Goal: Task Accomplishment & Management: Complete application form

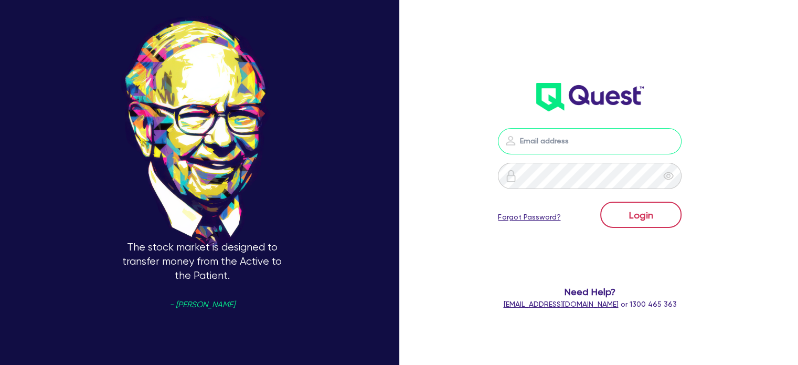
type input "louie@assetalley.com.au"
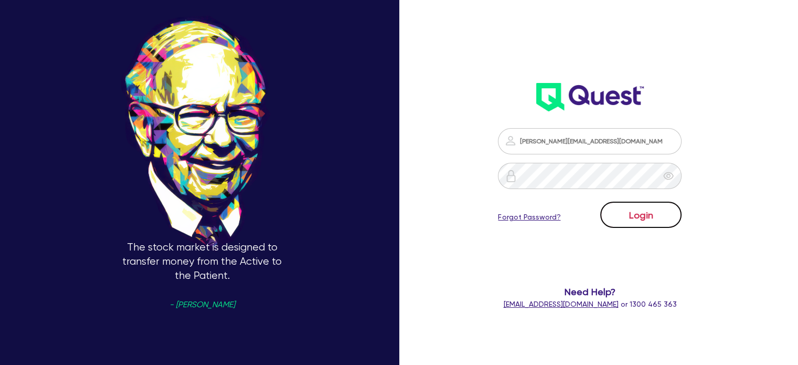
click at [649, 226] on button "Login" at bounding box center [640, 214] width 81 height 26
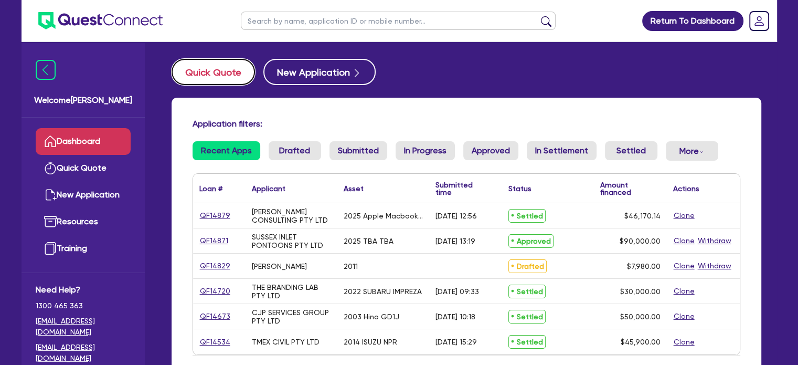
click at [224, 78] on button "Quick Quote" at bounding box center [213, 72] width 83 height 26
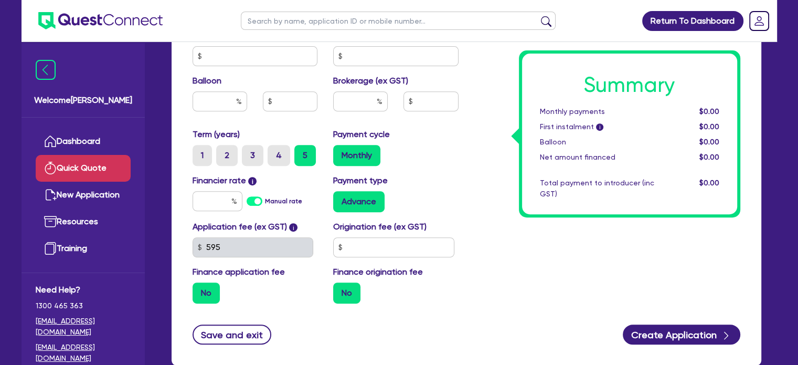
scroll to position [420, 0]
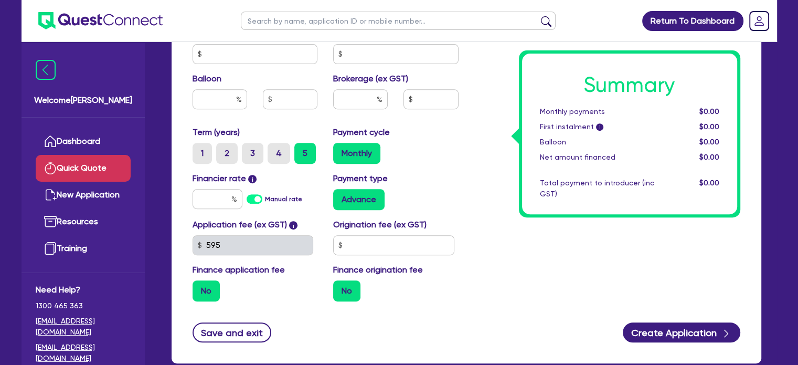
click at [187, 198] on div "Financier rate i Manual rate" at bounding box center [255, 191] width 141 height 38
drag, startPoint x: 203, startPoint y: 195, endPoint x: 219, endPoint y: 194, distance: 16.3
click at [203, 194] on input "text" at bounding box center [217, 199] width 50 height 20
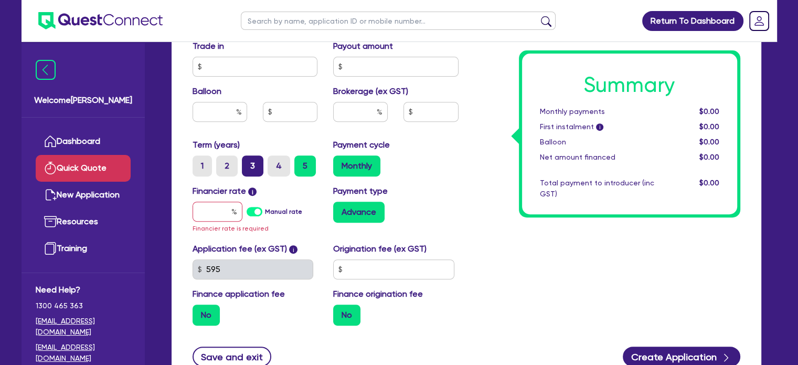
click at [256, 153] on div "Term (years) 1 2 3 4 5" at bounding box center [255, 157] width 141 height 38
click at [243, 169] on label "3" at bounding box center [253, 165] width 22 height 21
click at [243, 162] on input "3" at bounding box center [245, 158] width 7 height 7
radio input "true"
click at [228, 205] on input "text" at bounding box center [217, 211] width 50 height 20
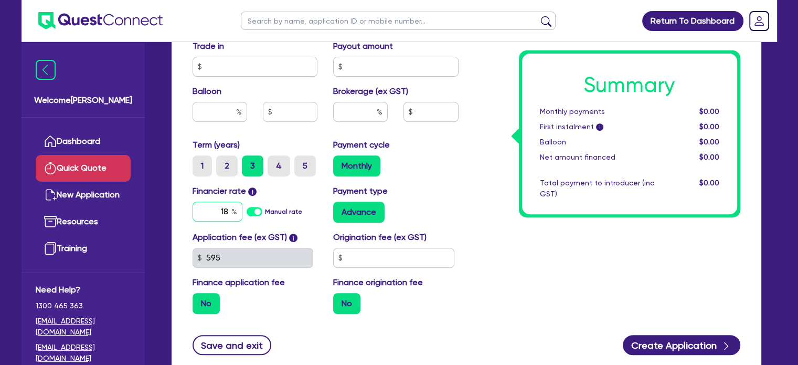
type input "18"
click at [445, 190] on div "Payment type Advance" at bounding box center [395, 204] width 141 height 38
click at [411, 251] on input "text" at bounding box center [393, 258] width 121 height 20
type input "900"
click at [539, 206] on div "Summary Monthly payments $0.00 First instalment i $0.00 Balloon $0.00 Net amoun…" at bounding box center [629, 133] width 215 height 160
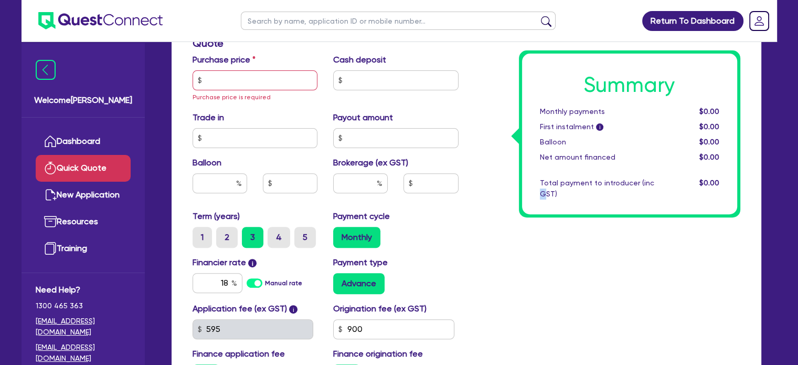
scroll to position [280, 0]
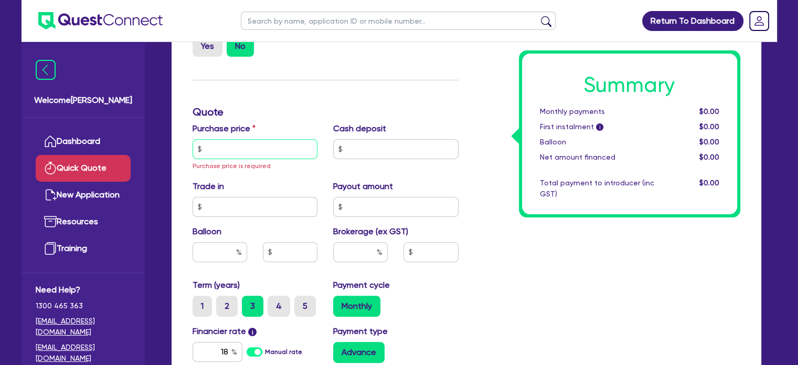
click at [278, 151] on input "text" at bounding box center [254, 149] width 125 height 20
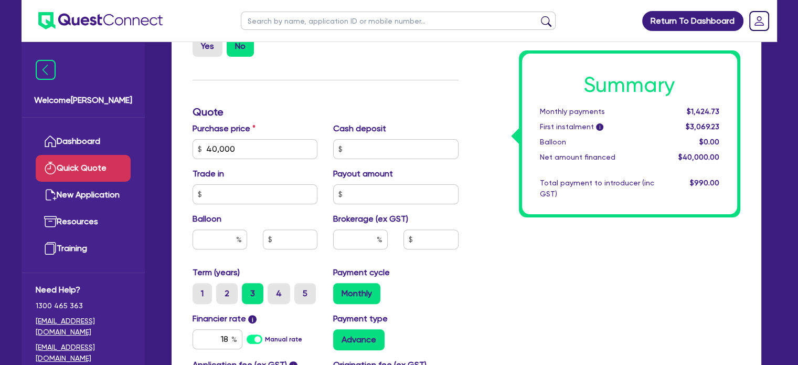
click at [344, 101] on div "Finance type Chattel Mortgage Asset type category Select Cars and light trucks …" at bounding box center [326, 142] width 282 height 613
drag, startPoint x: 263, startPoint y: 145, endPoint x: 155, endPoint y: 143, distance: 107.5
click at [156, 142] on div "Quick Quote Finance type Chattel Mortgage Asset type category Select Cars and l…" at bounding box center [466, 147] width 621 height 736
click at [207, 151] on input "40,000" at bounding box center [254, 149] width 125 height 20
click at [213, 148] on input "40,000" at bounding box center [254, 149] width 125 height 20
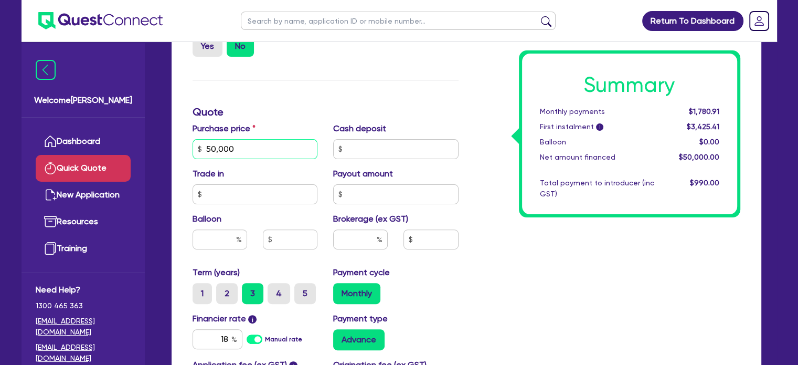
type input "50,000"
click at [257, 201] on input "text" at bounding box center [254, 194] width 125 height 20
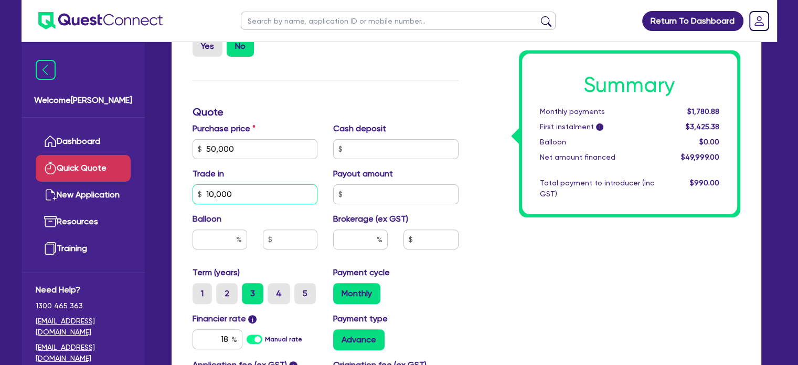
type input "10,000"
click at [563, 281] on div "Summary Monthly payments $1,780.88 First instalment i $3,425.38 Balloon $0.00 N…" at bounding box center [607, 142] width 282 height 613
click at [388, 181] on div "Payout amount" at bounding box center [395, 185] width 141 height 37
drag, startPoint x: 390, startPoint y: 190, endPoint x: 387, endPoint y: 205, distance: 15.6
click at [390, 192] on input "text" at bounding box center [395, 194] width 125 height 20
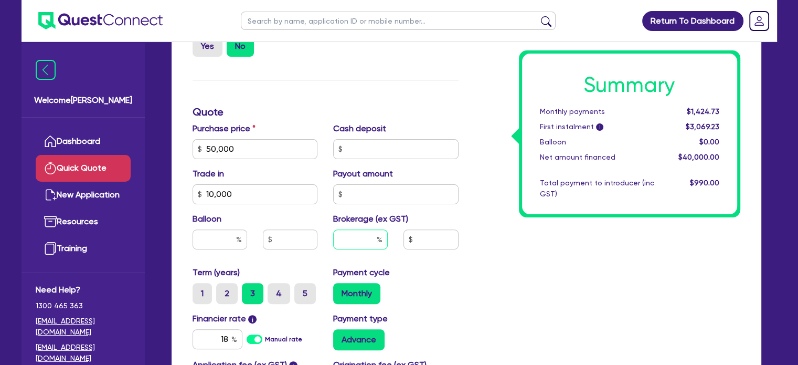
click at [361, 241] on input "text" at bounding box center [360, 239] width 55 height 20
type input "6"
type input "2,400"
type input "6"
click at [476, 260] on div "Summary Monthly payments $1,518.76 First instalment i $3,163.26 Balloon $0.00 N…" at bounding box center [607, 142] width 282 height 613
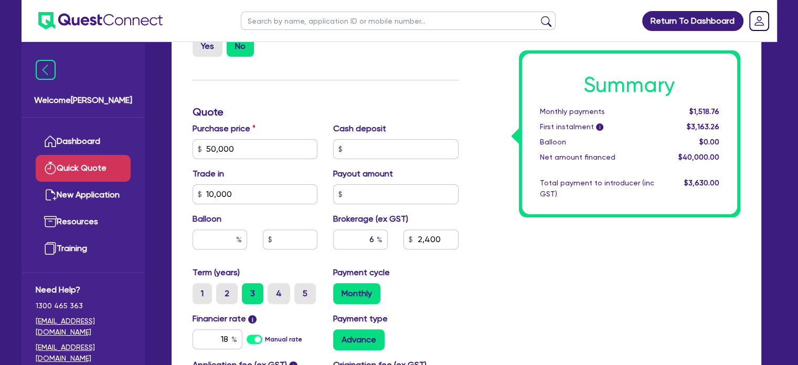
type input "2,400"
drag, startPoint x: 216, startPoint y: 237, endPoint x: 222, endPoint y: 237, distance: 6.3
click at [216, 235] on input "text" at bounding box center [219, 239] width 55 height 20
type input "0"
click at [466, 262] on div "Summary Monthly payments $1,518.76 First instalment i $3,163.26 Balloon $0.00 N…" at bounding box center [607, 142] width 282 height 613
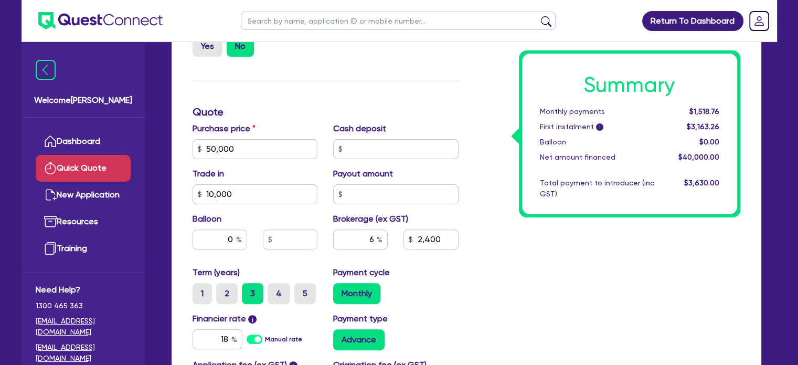
type input "2,400"
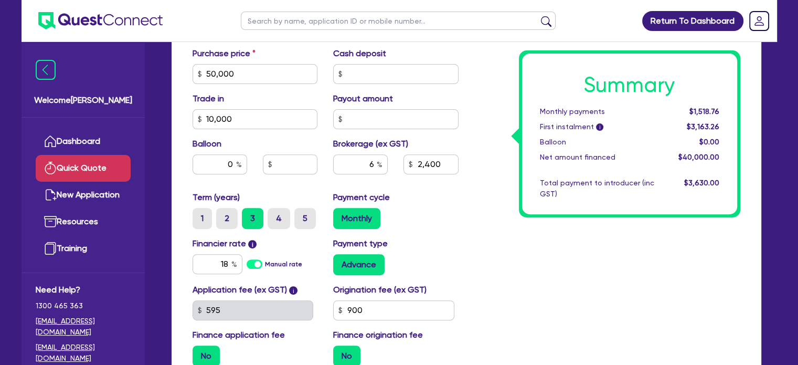
scroll to position [481, 0]
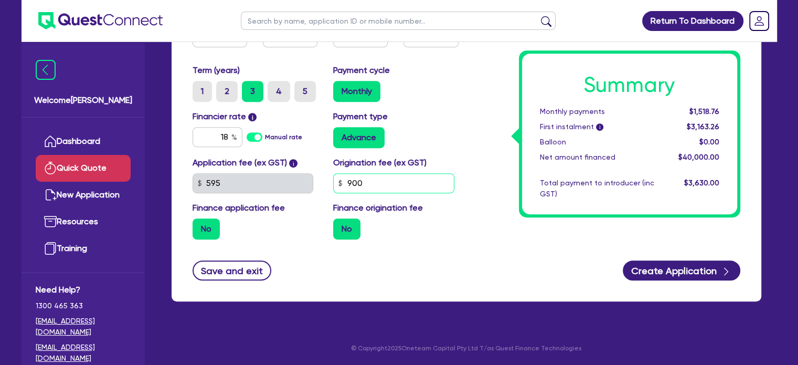
click at [301, 188] on div "Application fee (ex GST) i 595 Origination fee (ex GST) 900 Finance application…" at bounding box center [326, 201] width 282 height 91
type input "0"
click at [456, 272] on div "Save and exit Create Application" at bounding box center [466, 270] width 563 height 20
type input "2,400"
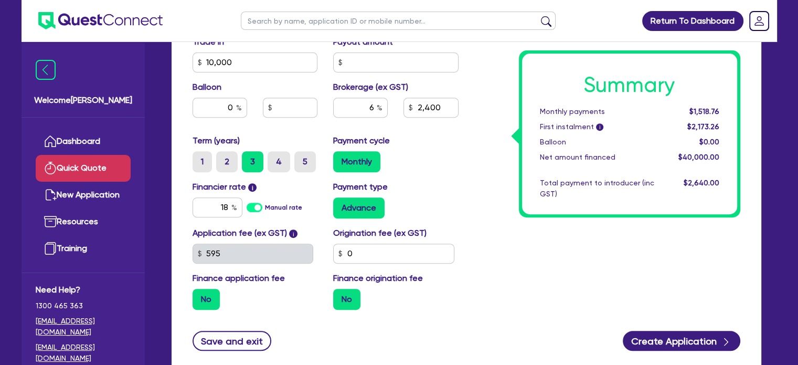
drag, startPoint x: 459, startPoint y: 312, endPoint x: 460, endPoint y: 285, distance: 26.8
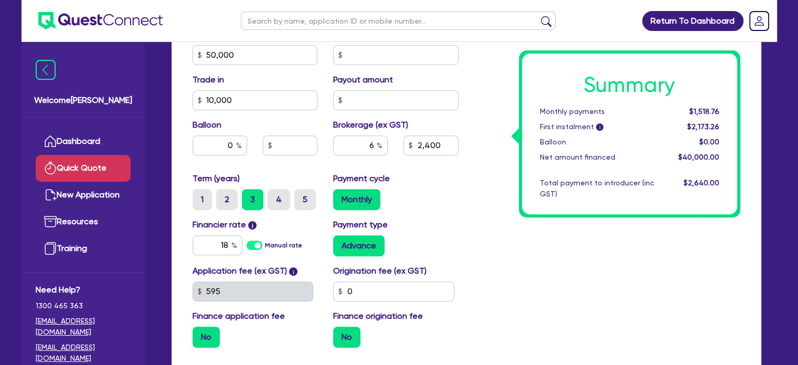
drag, startPoint x: 468, startPoint y: 314, endPoint x: 462, endPoint y: 269, distance: 46.0
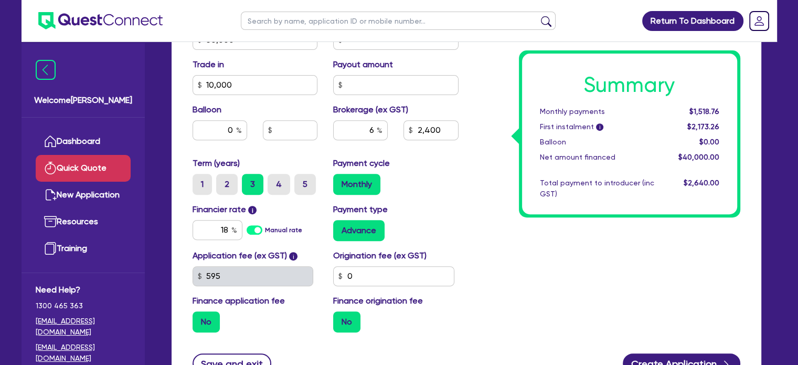
scroll to position [404, 0]
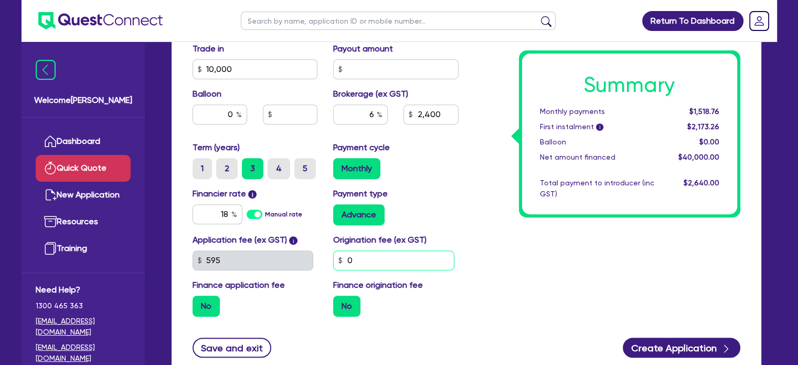
drag, startPoint x: 368, startPoint y: 257, endPoint x: 315, endPoint y: 256, distance: 53.5
click at [315, 256] on div "Application fee (ex GST) i 595 Origination fee (ex GST) 0 Finance application f…" at bounding box center [326, 278] width 282 height 91
click at [710, 113] on span "$1,518.76" at bounding box center [704, 111] width 30 height 8
click at [709, 113] on span "$1,518.76" at bounding box center [704, 111] width 30 height 8
copy span "1,518.76"
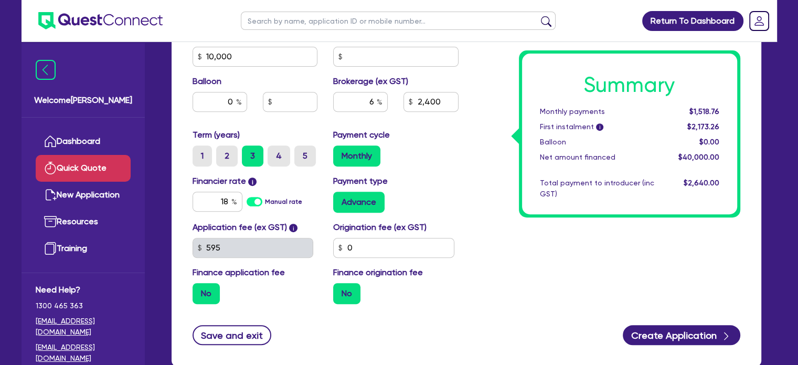
scroll to position [342, 0]
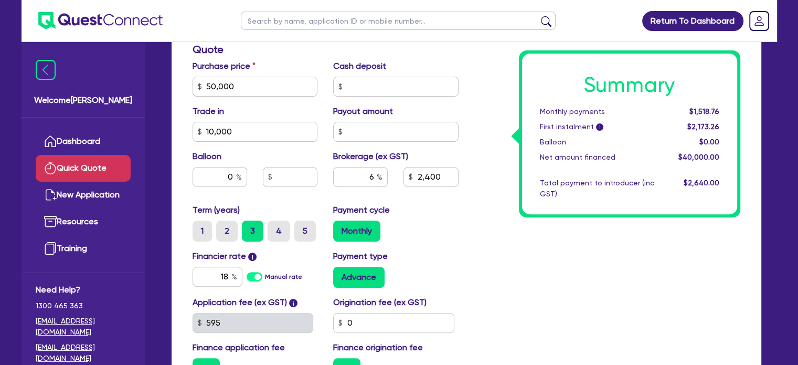
click at [698, 115] on span "$1,518.76" at bounding box center [704, 111] width 30 height 8
click at [699, 113] on span "$1,518.76" at bounding box center [704, 111] width 30 height 8
copy span "1,518.76"
click at [547, 262] on div "Summary Monthly payments $1,518.76 First instalment i $2,173.26 Balloon $0.00 N…" at bounding box center [607, 80] width 282 height 613
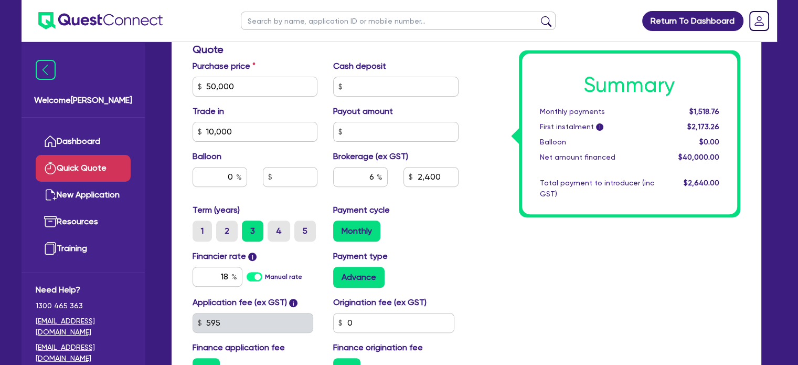
click at [701, 111] on span "$1,518.76" at bounding box center [704, 111] width 30 height 8
click at [702, 111] on span "$1,518.76" at bounding box center [704, 111] width 30 height 8
copy span "1,518.76"
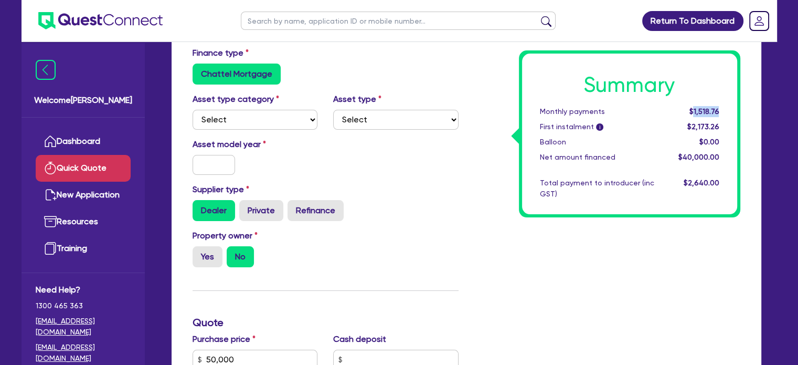
scroll to position [0, 0]
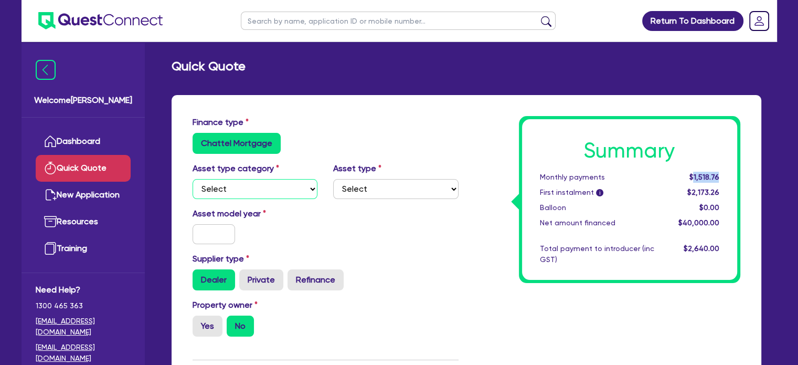
click at [250, 190] on select "Select Cars and light trucks Primary assets Secondary assets Tertiary assets" at bounding box center [254, 189] width 125 height 20
select select "PRIMARY_ASSETS"
click at [192, 179] on select "Select Cars and light trucks Primary assets Secondary assets Tertiary assets" at bounding box center [254, 189] width 125 height 20
type input "2,400"
click at [388, 192] on select "Select Heavy trucks over 4.5 tonne Trailers Bus and coaches Yellow goods and ex…" at bounding box center [395, 189] width 125 height 20
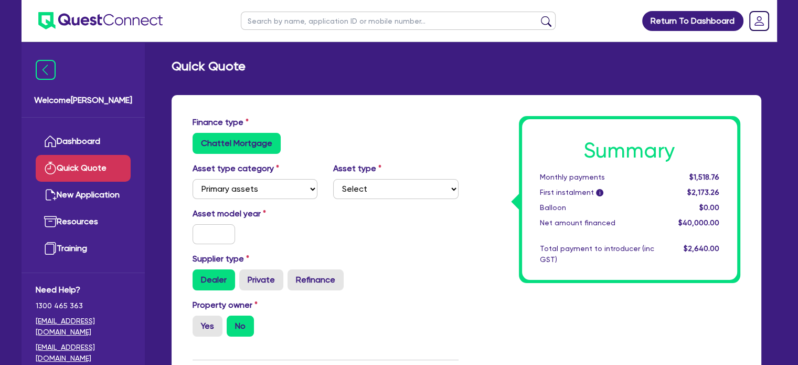
drag, startPoint x: 463, startPoint y: 152, endPoint x: 455, endPoint y: 159, distance: 10.8
click at [455, 159] on div "Finance type Chattel Mortgage" at bounding box center [326, 139] width 282 height 46
click at [199, 216] on label "Asset model year" at bounding box center [255, 213] width 141 height 13
click at [206, 234] on input "text" at bounding box center [213, 234] width 43 height 20
type input "2022"
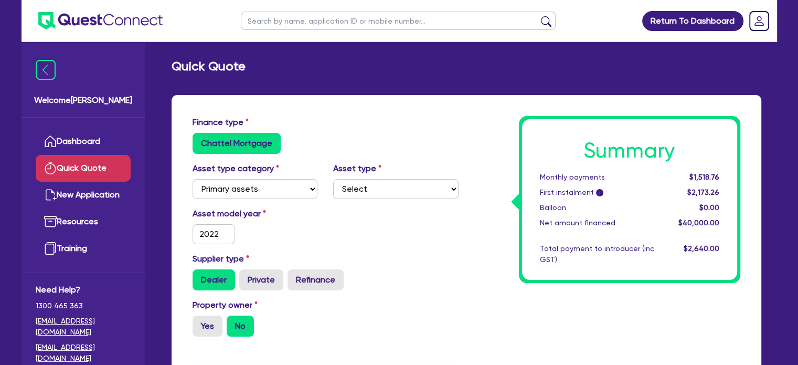
drag, startPoint x: 329, startPoint y: 233, endPoint x: 329, endPoint y: 220, distance: 13.6
click at [329, 232] on div "Asset model year 2022" at bounding box center [326, 229] width 282 height 45
type input "2,400"
click at [356, 182] on select "Select Heavy trucks over 4.5 tonne Trailers Bus and coaches Yellow goods and ex…" at bounding box center [395, 189] width 125 height 20
click at [314, 218] on div "Asset model year 2022" at bounding box center [255, 225] width 141 height 37
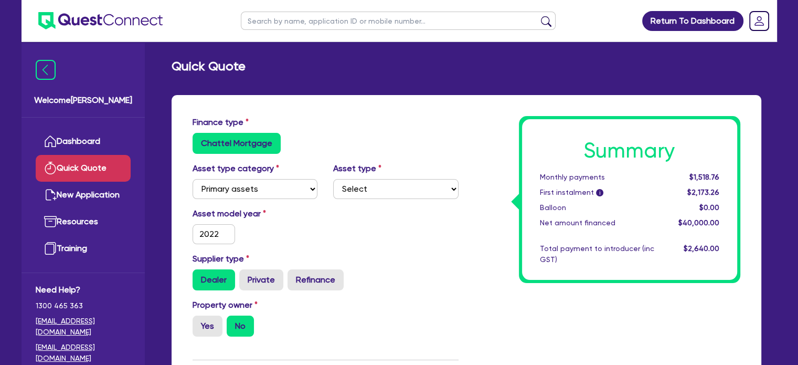
click at [277, 174] on div "Asset type category Select Cars and light trucks Primary assets Secondary asset…" at bounding box center [255, 180] width 141 height 37
click at [272, 188] on select "Select Cars and light trucks Primary assets Secondary assets Tertiary assets" at bounding box center [254, 189] width 125 height 20
select select "CARS_AND_LIGHT_TRUCKS"
click at [192, 179] on select "Select Cars and light trucks Primary assets Secondary assets Tertiary assets" at bounding box center [254, 189] width 125 height 20
click at [378, 180] on select "Select Passenger vehicles Vans and utes Light trucks up to 4.5 tonne" at bounding box center [395, 189] width 125 height 20
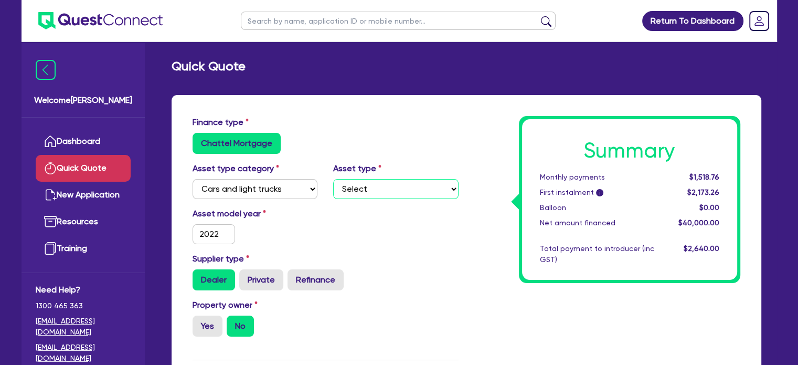
select select "VANS_AND_UTES"
click at [333, 179] on select "Select Passenger vehicles Vans and utes Light trucks up to 4.5 tonne" at bounding box center [395, 189] width 125 height 20
type input "2,400"
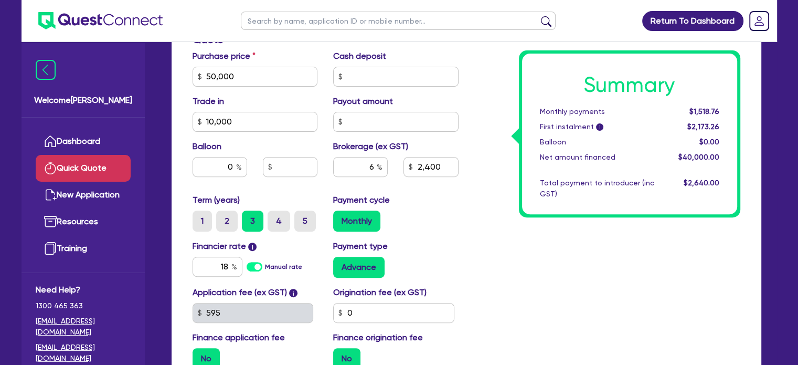
scroll to position [360, 0]
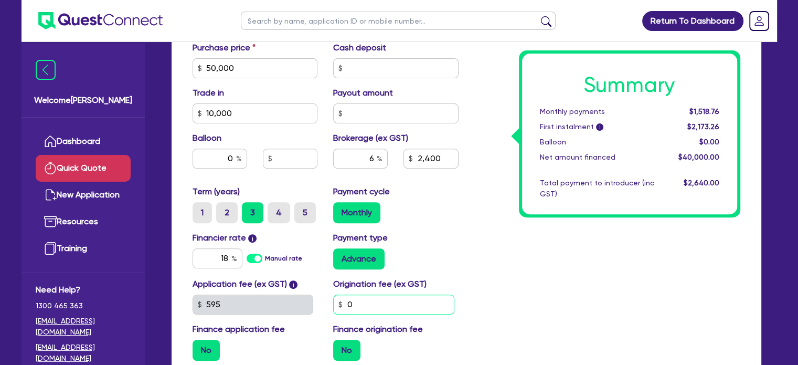
click at [271, 308] on div "Application fee (ex GST) i 595 Origination fee (ex GST) 0 Finance application f…" at bounding box center [326, 322] width 282 height 91
type input "900"
click at [569, 216] on div "Summary Monthly payments $1,518.76 First instalment i $2,173.26 Balloon $0.00 N…" at bounding box center [629, 133] width 221 height 167
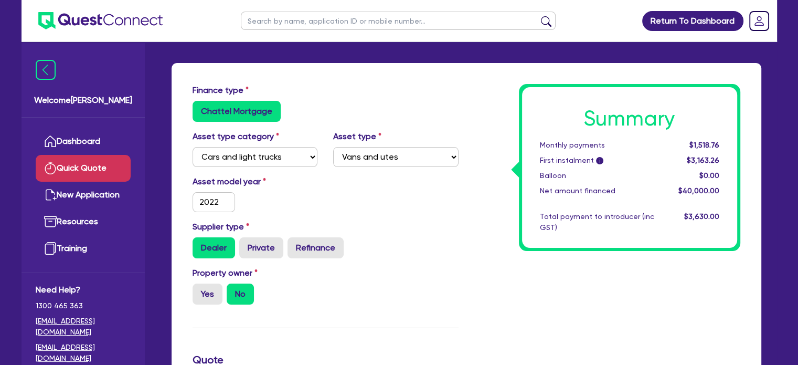
scroll to position [280, 0]
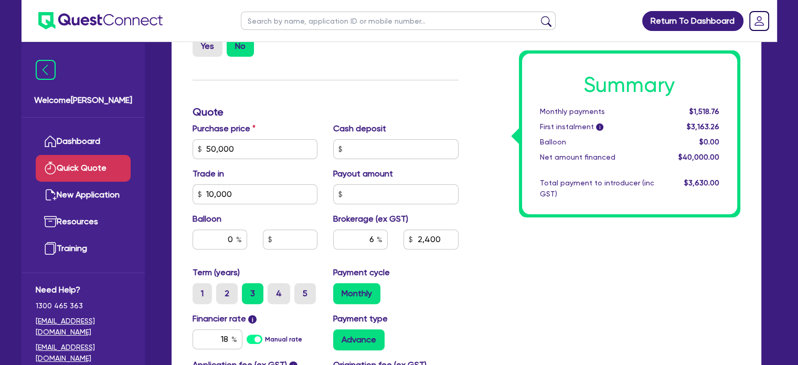
click at [493, 218] on div "Summary Monthly payments $1,518.76 First instalment i $3,163.26 Balloon $0.00 N…" at bounding box center [607, 142] width 282 height 613
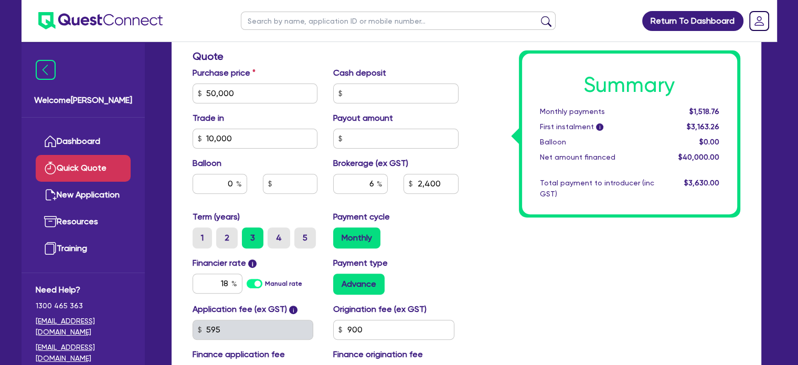
scroll to position [420, 0]
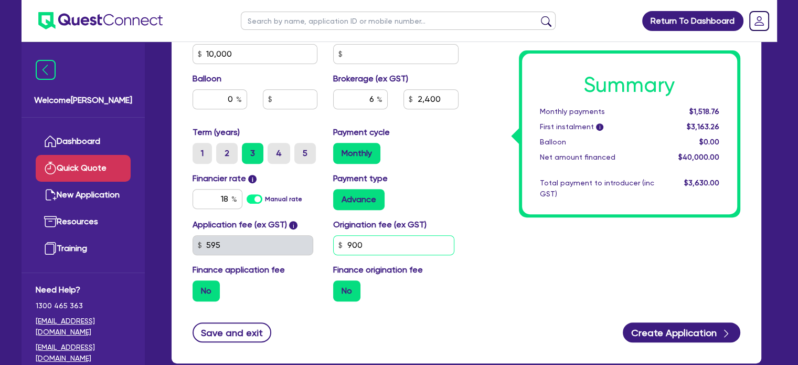
drag, startPoint x: 410, startPoint y: 249, endPoint x: 320, endPoint y: 241, distance: 89.6
click at [320, 241] on div "Application fee (ex GST) i 595 Origination fee (ex GST) 900 Finance application…" at bounding box center [326, 263] width 282 height 91
click at [527, 201] on div "Summary Monthly payments $1,518.76 First instalment i $3,163.26 Balloon $0.00 N…" at bounding box center [629, 133] width 215 height 160
drag, startPoint x: 402, startPoint y: 253, endPoint x: 323, endPoint y: 240, distance: 80.4
click at [323, 240] on div "Application fee (ex GST) i 595 Origination fee (ex GST) 900 Finance application…" at bounding box center [326, 263] width 282 height 91
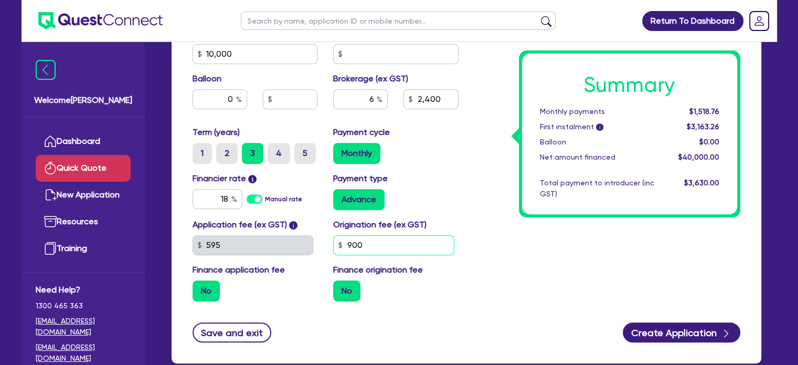
type input "2,400"
type input "0"
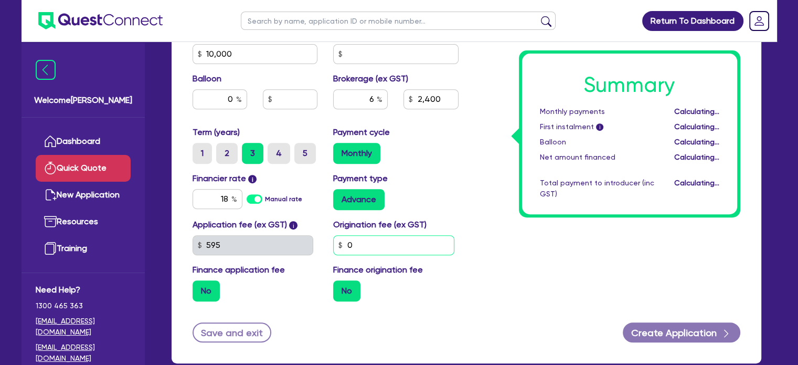
type input "2,400"
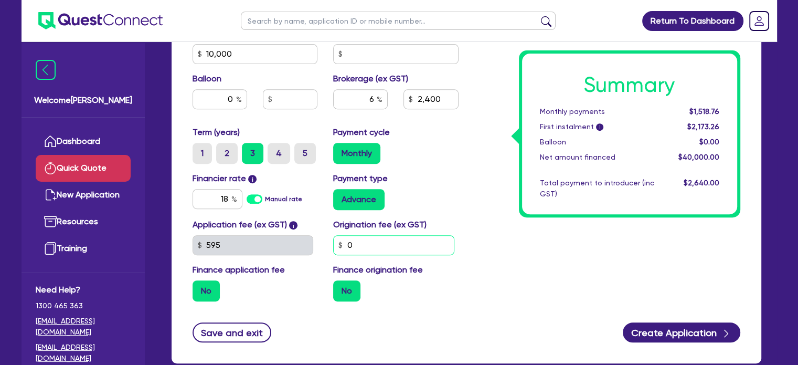
type input "0"
click at [539, 276] on div "Summary Monthly payments $1,518.76 First instalment i $2,173.26 Balloon $0.00 N…" at bounding box center [607, 2] width 282 height 613
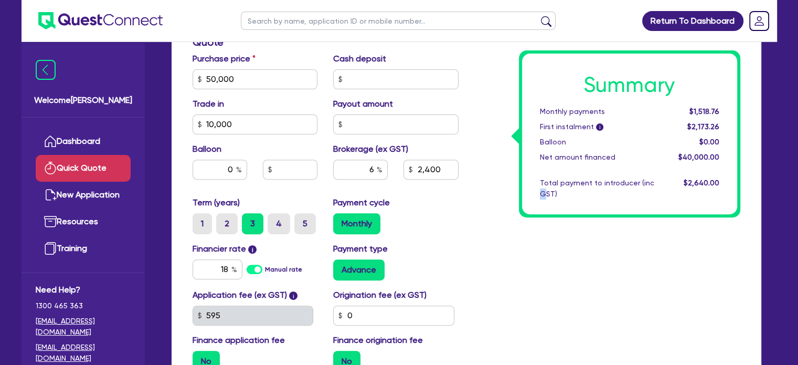
scroll to position [481, 0]
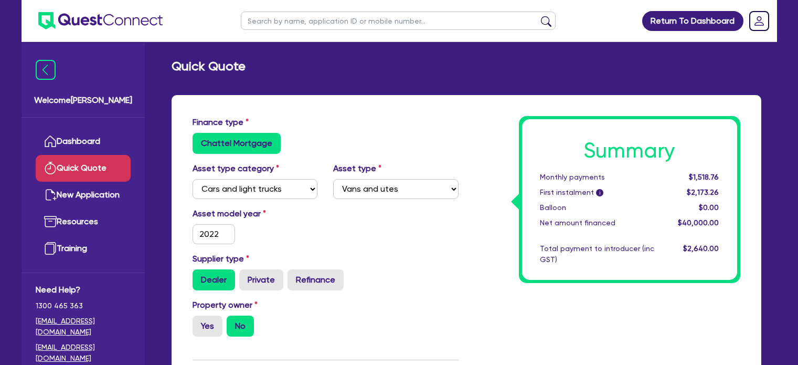
select select "CARS_AND_LIGHT_TRUCKS"
select select "VANS_AND_UTES"
drag, startPoint x: 424, startPoint y: 247, endPoint x: 428, endPoint y: 243, distance: 5.6
click at [424, 247] on div "Asset model year 2022" at bounding box center [326, 229] width 282 height 45
drag, startPoint x: 472, startPoint y: 167, endPoint x: 468, endPoint y: 177, distance: 10.3
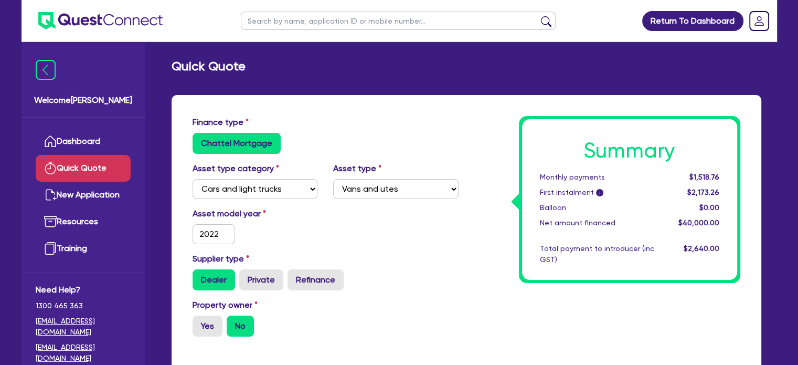
drag, startPoint x: 433, startPoint y: 219, endPoint x: 428, endPoint y: 215, distance: 6.0
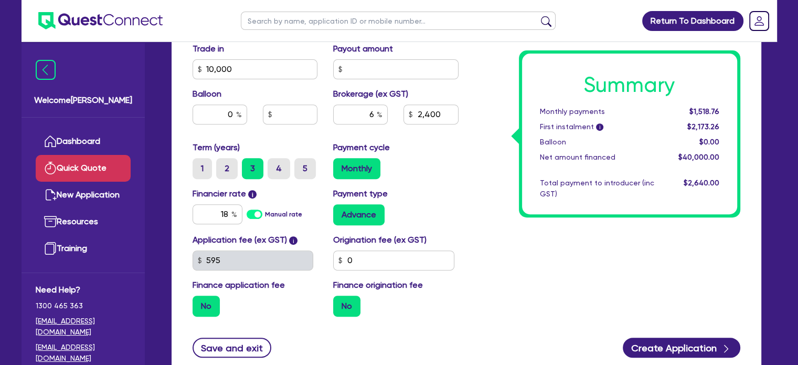
scroll to position [420, 0]
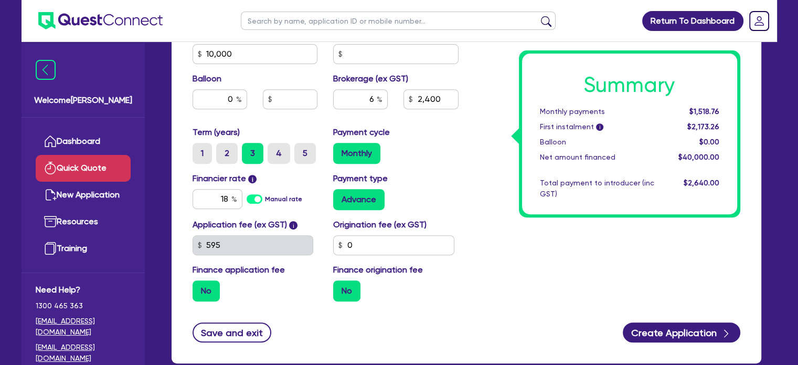
click at [552, 261] on div "Summary Monthly payments $1,518.76 First instalment i $2,173.26 Balloon $0.00 N…" at bounding box center [607, 2] width 282 height 613
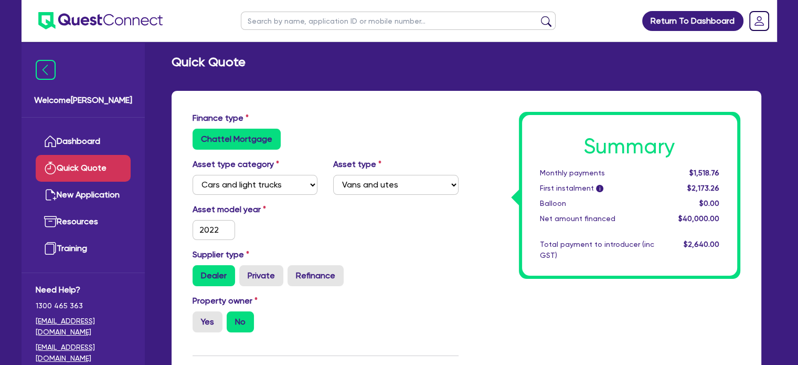
scroll to position [0, 0]
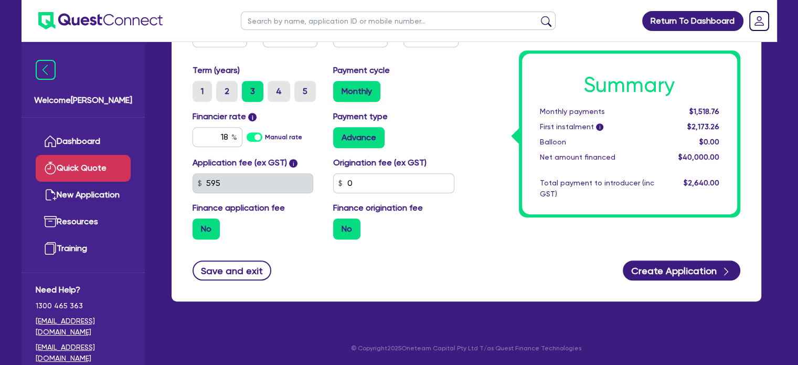
drag, startPoint x: 492, startPoint y: 296, endPoint x: 503, endPoint y: 184, distance: 112.3
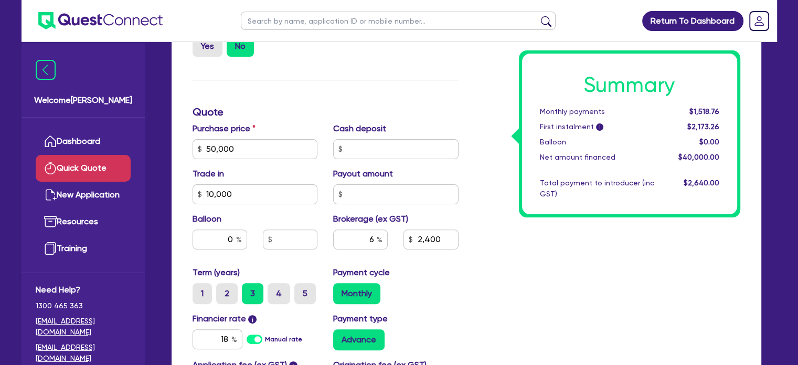
scroll to position [481, 0]
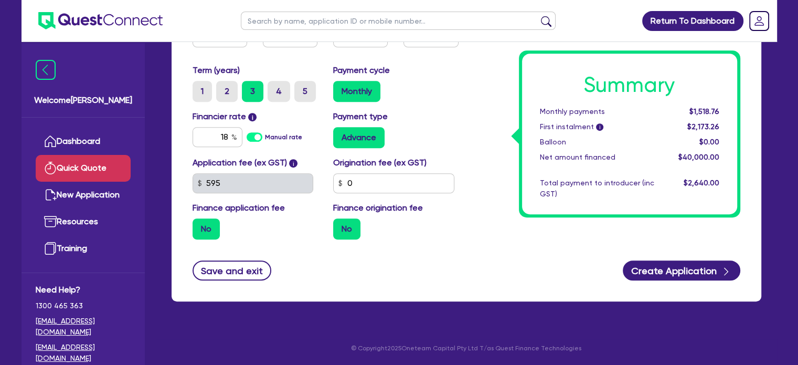
click at [563, 107] on div "Monthly payments" at bounding box center [597, 111] width 130 height 11
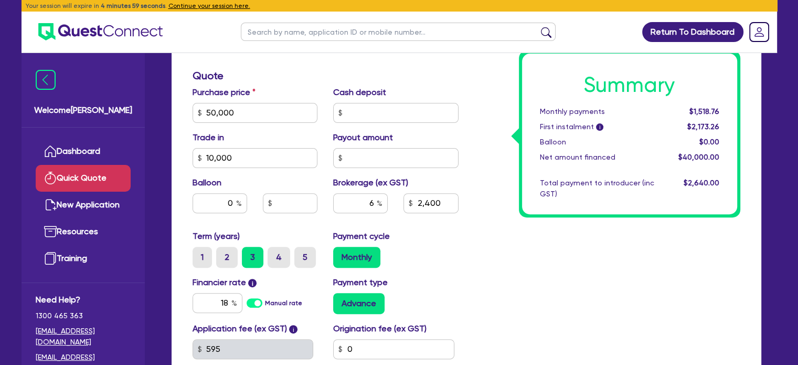
scroll to position [459, 0]
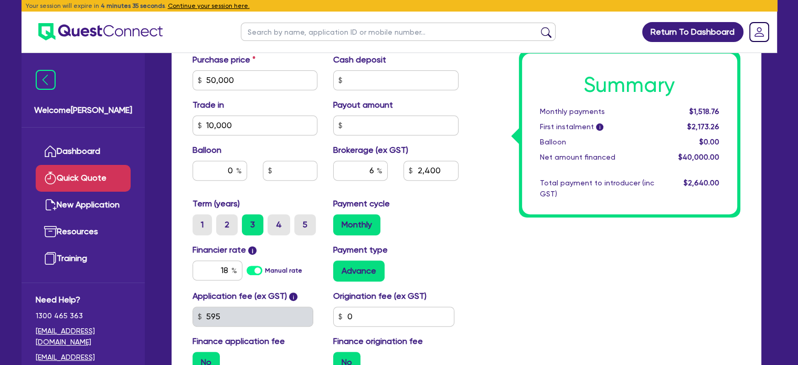
scroll to position [320, 0]
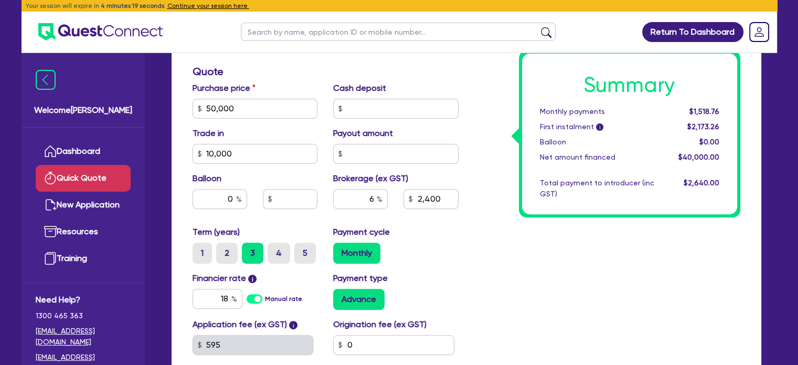
click at [645, 251] on div "Summary Monthly payments $1,518.76 First instalment i $2,173.26 Balloon $0.00 N…" at bounding box center [607, 102] width 282 height 613
select select
radio input "false"
radio input "true"
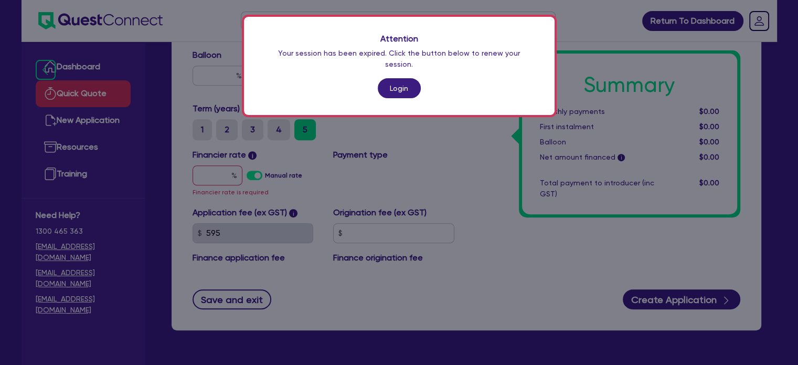
scroll to position [464, 0]
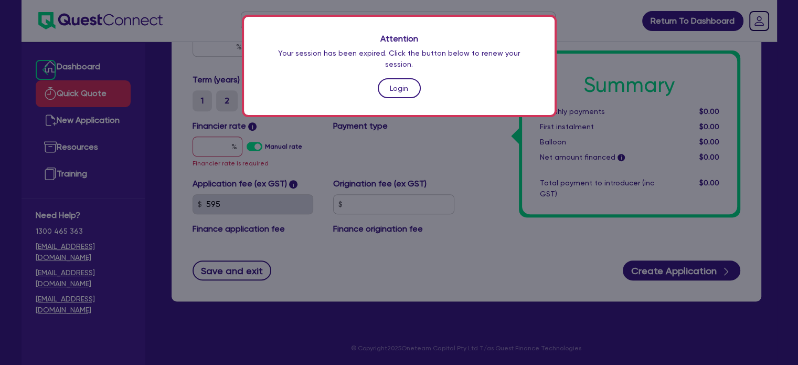
click at [403, 78] on link "Login" at bounding box center [399, 88] width 43 height 20
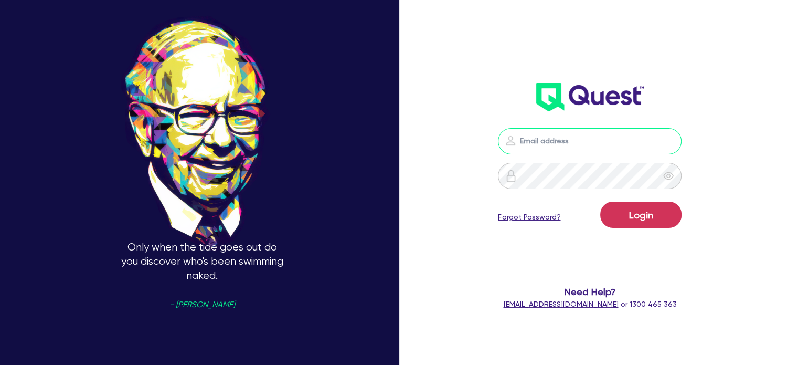
type input "louie@assetalley.com.au"
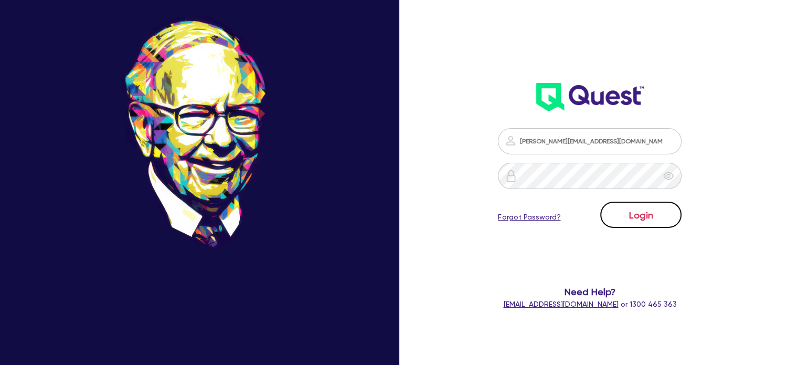
click at [681, 216] on button "Login" at bounding box center [640, 214] width 81 height 26
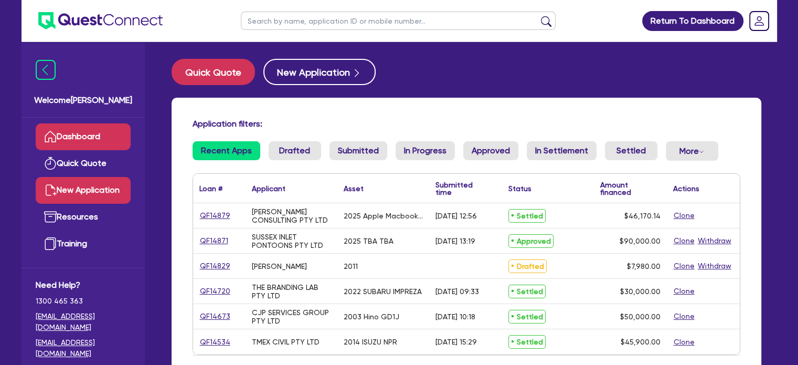
scroll to position [6, 0]
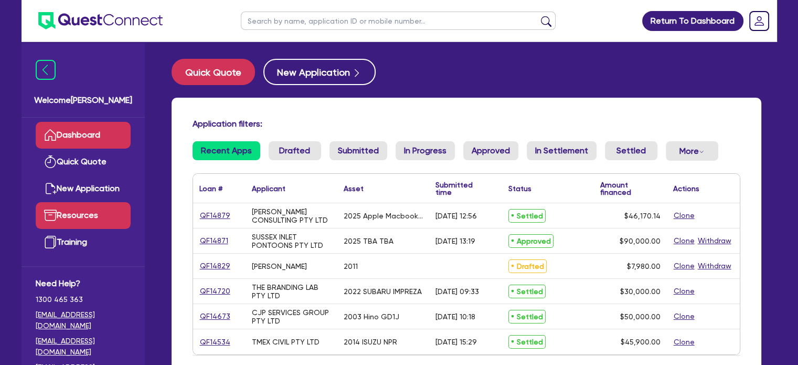
click at [90, 218] on link "Resources" at bounding box center [83, 215] width 95 height 27
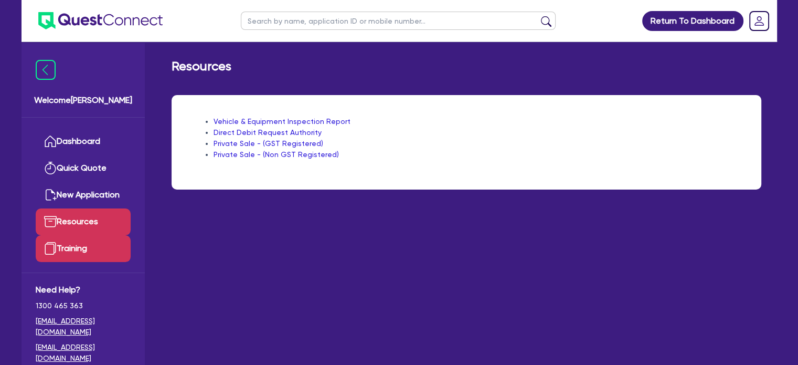
click at [88, 252] on link "Training" at bounding box center [83, 248] width 95 height 27
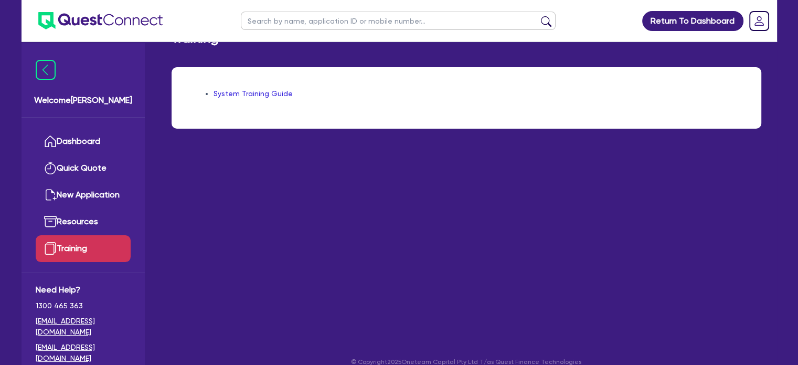
scroll to position [42, 0]
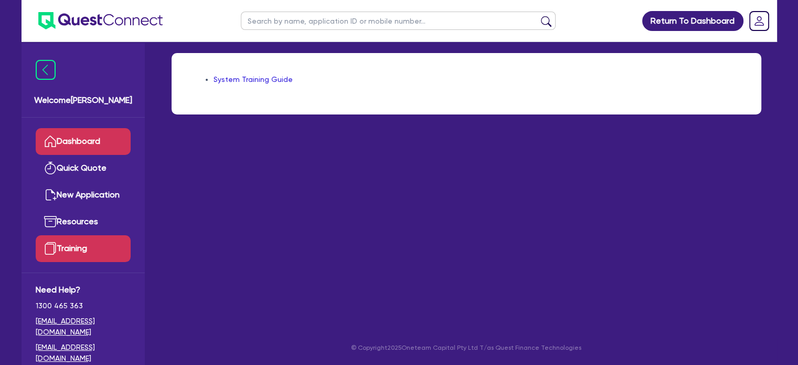
click at [92, 146] on link "Dashboard" at bounding box center [83, 141] width 95 height 27
